Goal: Task Accomplishment & Management: Use online tool/utility

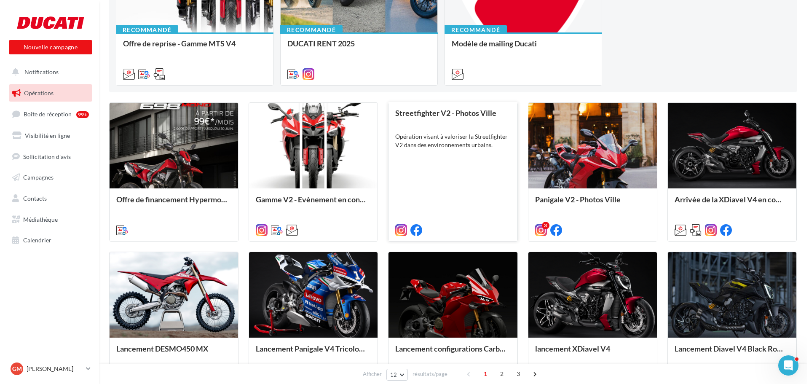
scroll to position [169, 0]
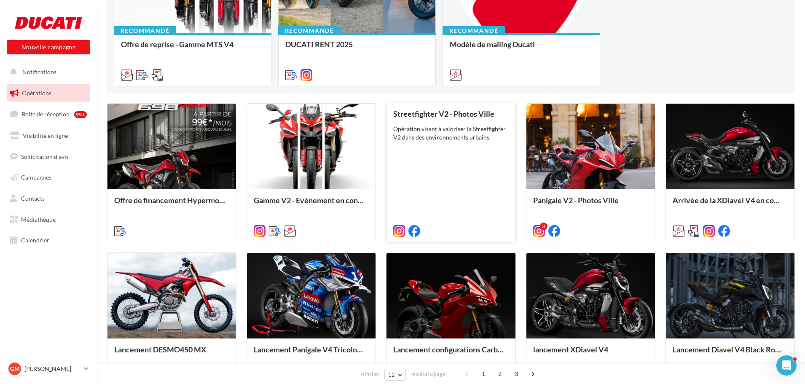
click at [477, 154] on div "Streetfighter V2 - Photos Ville Opération visant à valoriser la Streetfighter V…" at bounding box center [450, 172] width 115 height 125
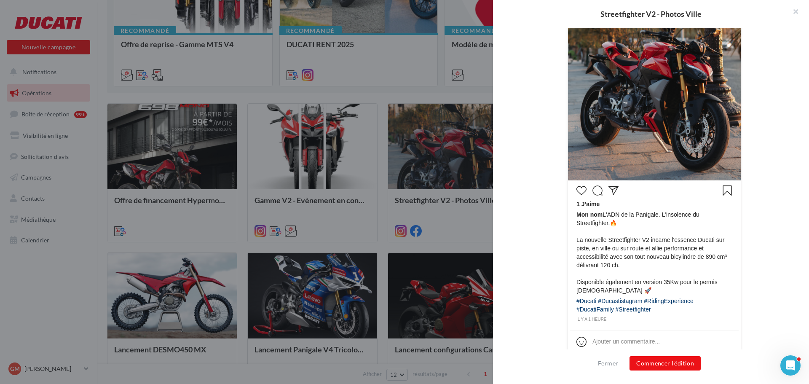
scroll to position [268, 0]
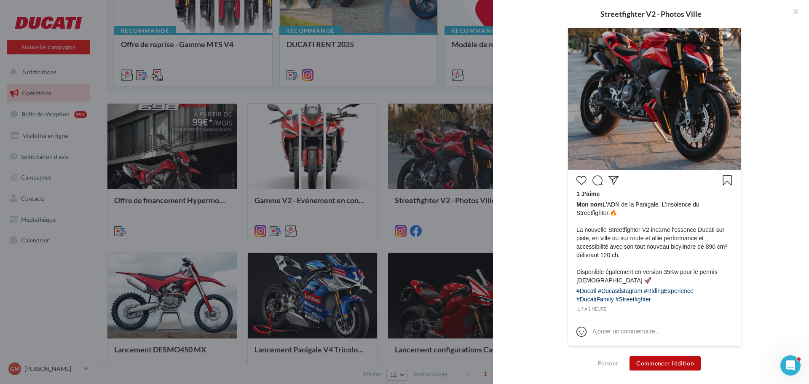
click at [664, 367] on button "Commencer l'édition" at bounding box center [664, 363] width 71 height 14
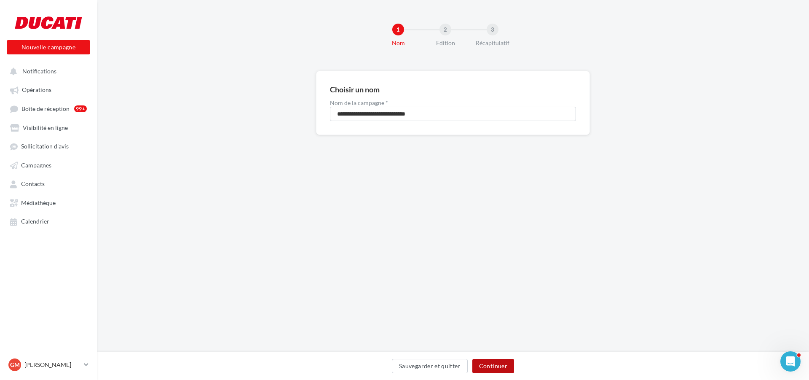
click at [506, 365] on button "Continuer" at bounding box center [493, 366] width 42 height 14
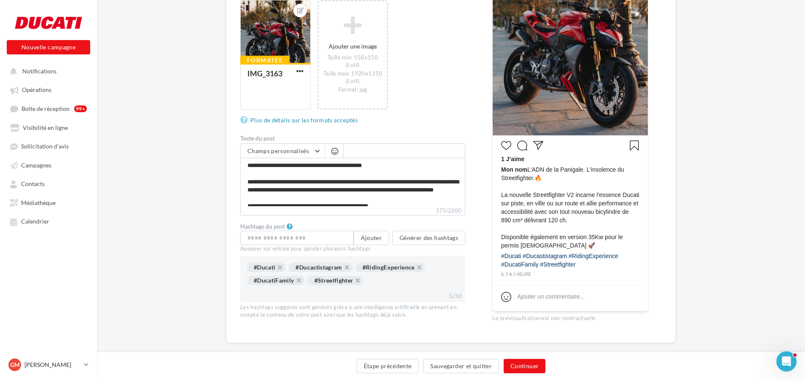
scroll to position [16, 0]
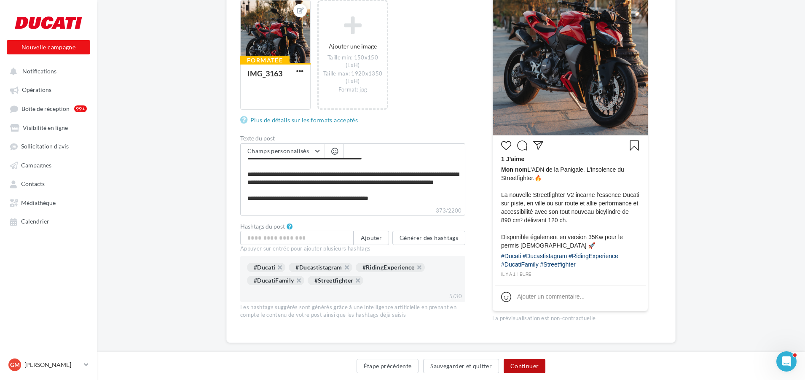
click at [532, 364] on button "Continuer" at bounding box center [524, 366] width 42 height 14
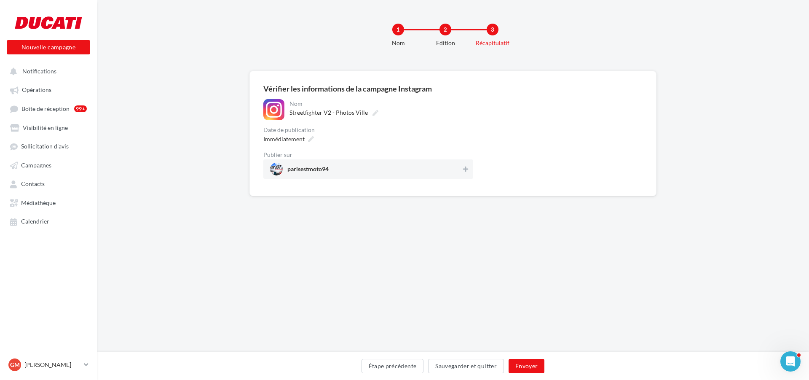
click at [465, 131] on div "Date de publication" at bounding box center [368, 130] width 210 height 6
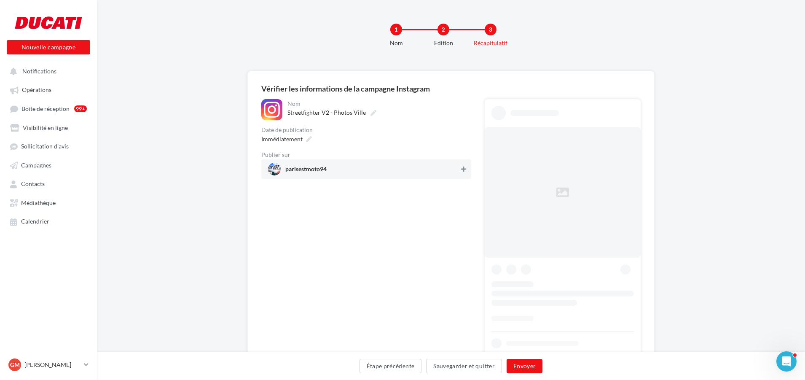
click at [464, 169] on icon at bounding box center [463, 169] width 5 height 6
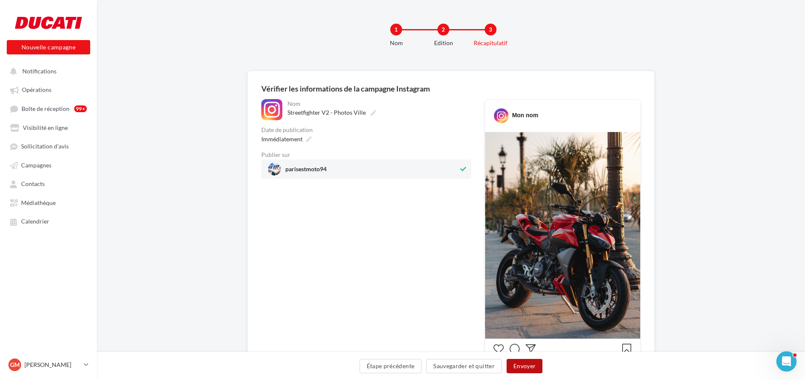
click at [524, 363] on button "Envoyer" at bounding box center [524, 366] width 36 height 14
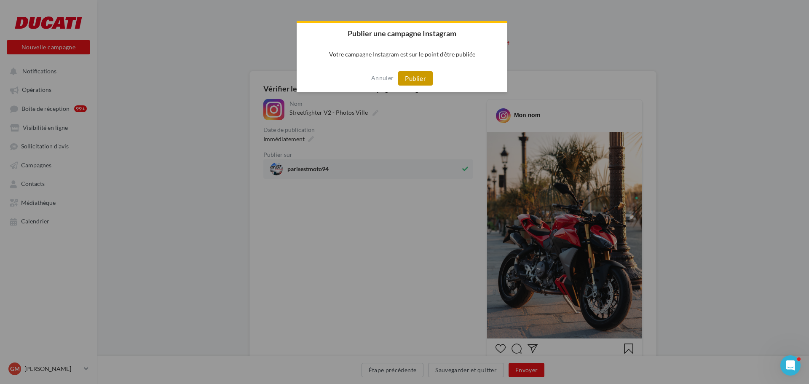
click at [424, 82] on button "Publier" at bounding box center [415, 78] width 35 height 14
